Goal: Check status: Check status

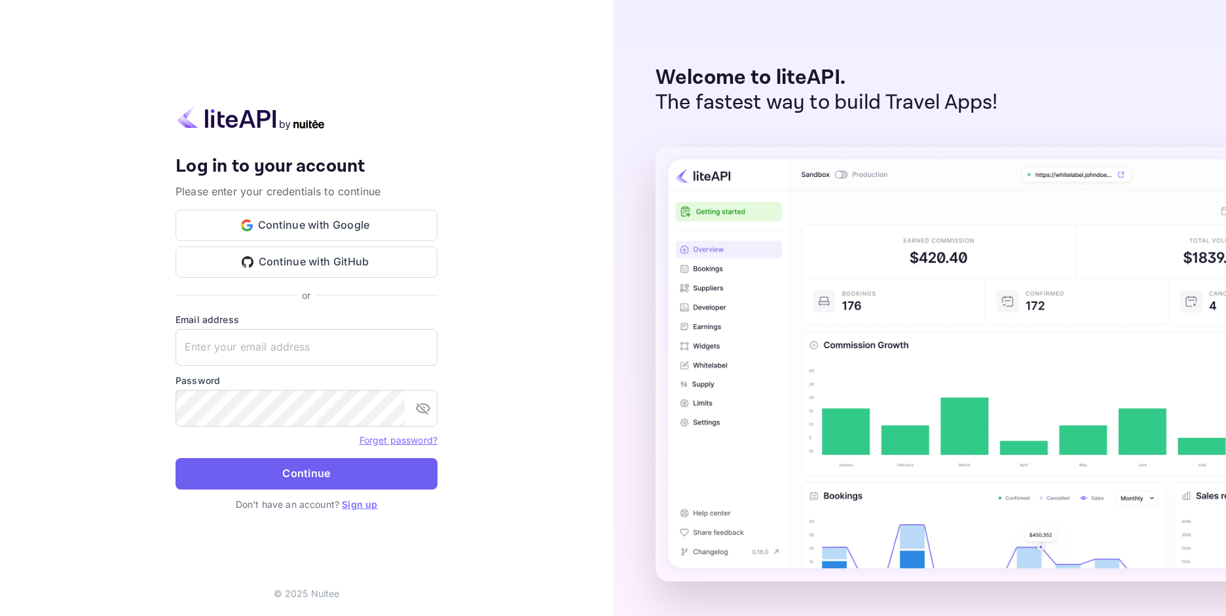
type input "[EMAIL_ADDRESS][DOMAIN_NAME]"
click at [301, 464] on button "Continue" at bounding box center [307, 473] width 262 height 31
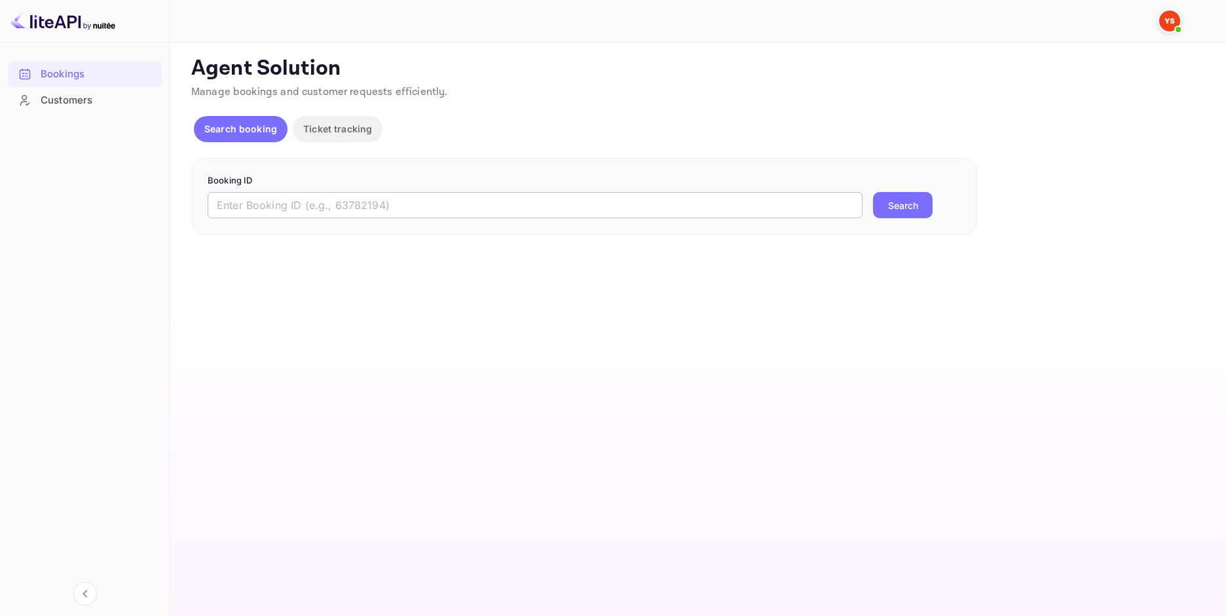
click at [281, 207] on input "text" at bounding box center [535, 205] width 655 height 26
paste input "9231375"
type input "9231375"
click at [890, 203] on button "Search" at bounding box center [903, 205] width 60 height 26
